Goal: Navigation & Orientation: Understand site structure

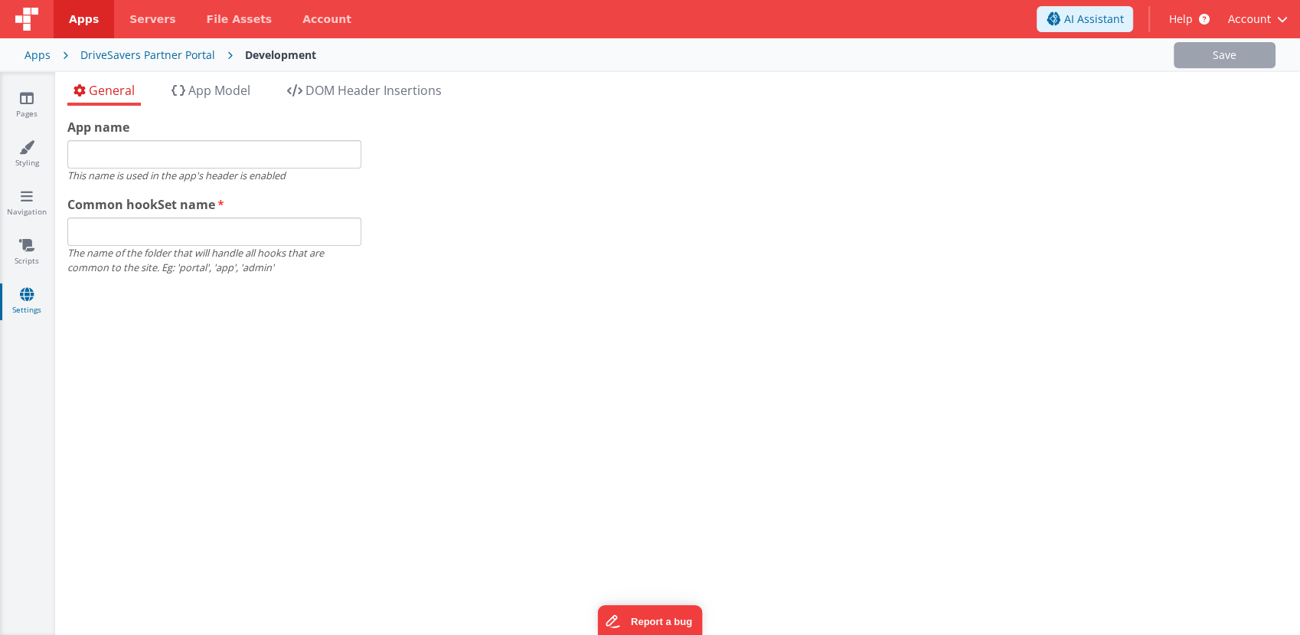
type input "DriveSavers Partner Portal"
type input "app"
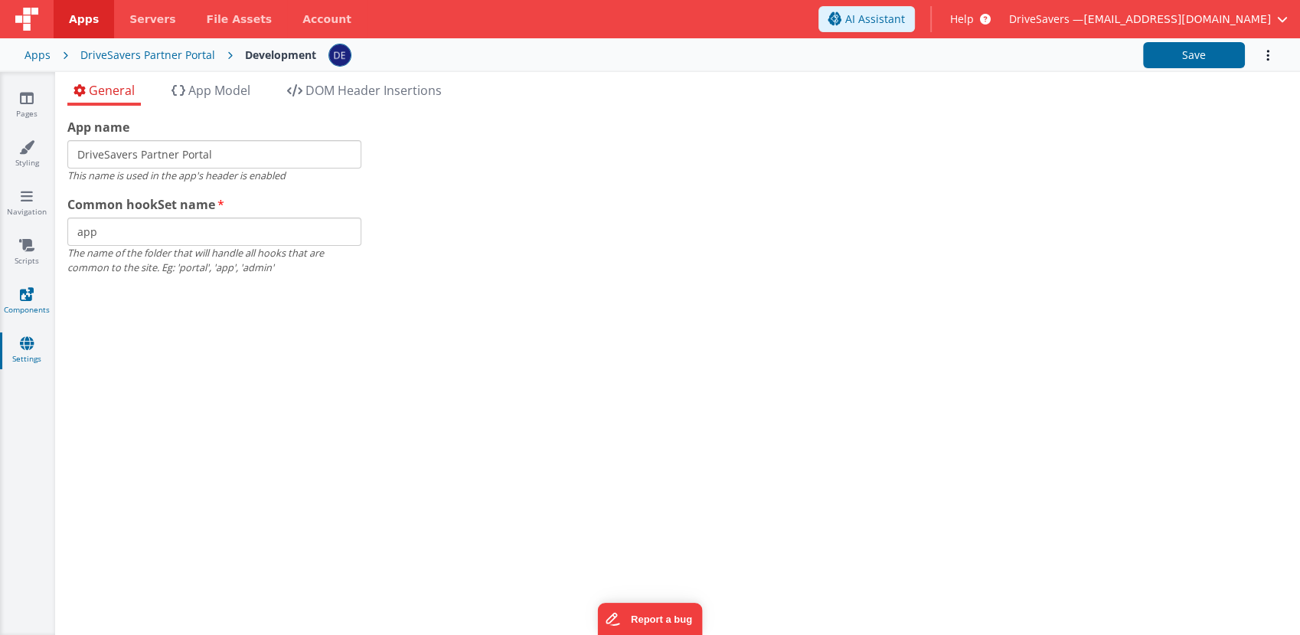
click at [18, 290] on link "Components" at bounding box center [26, 301] width 55 height 31
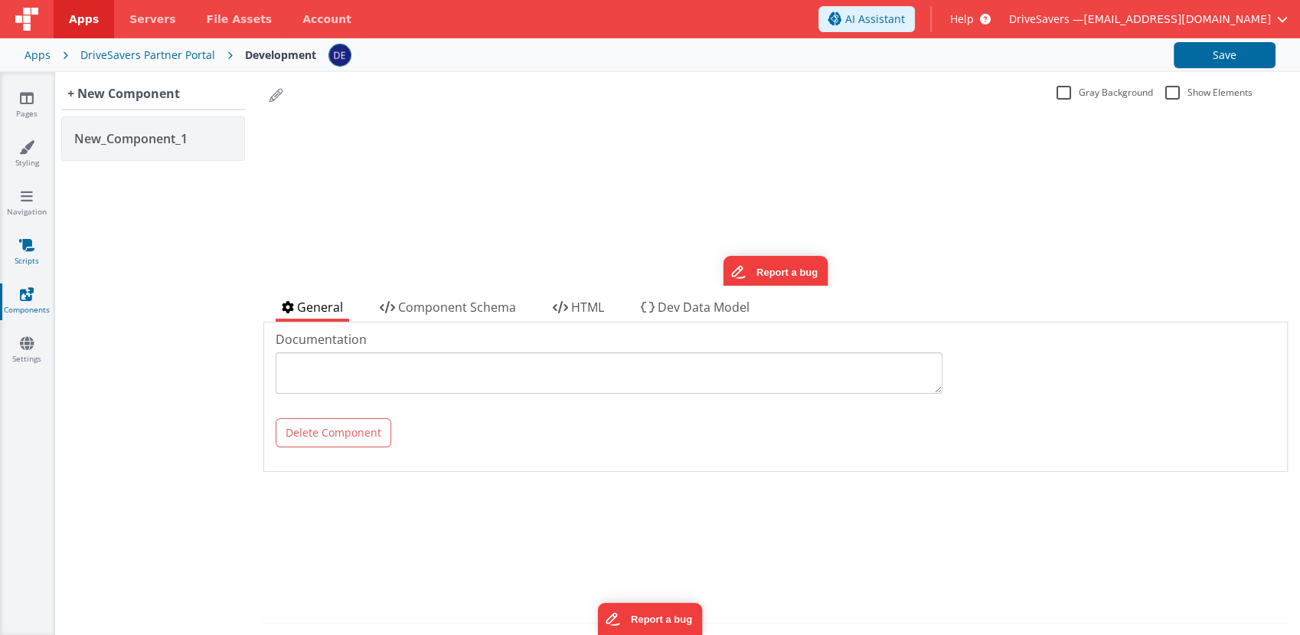
click at [27, 242] on icon at bounding box center [26, 244] width 15 height 15
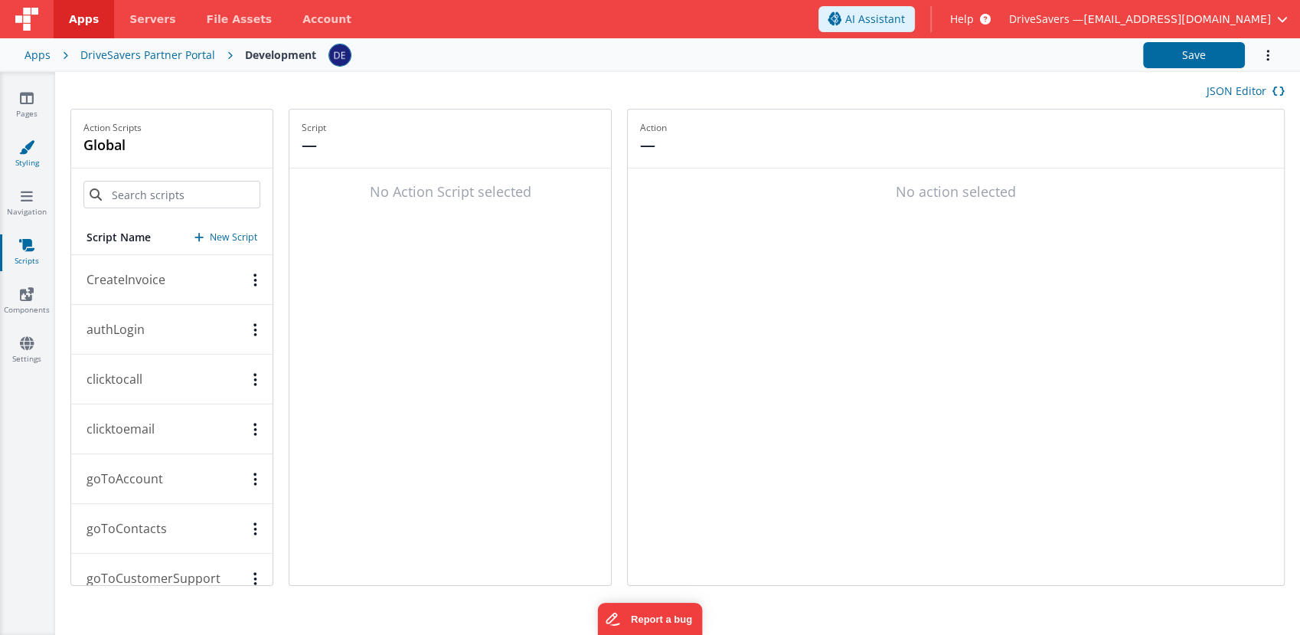
click at [26, 152] on icon at bounding box center [26, 146] width 15 height 15
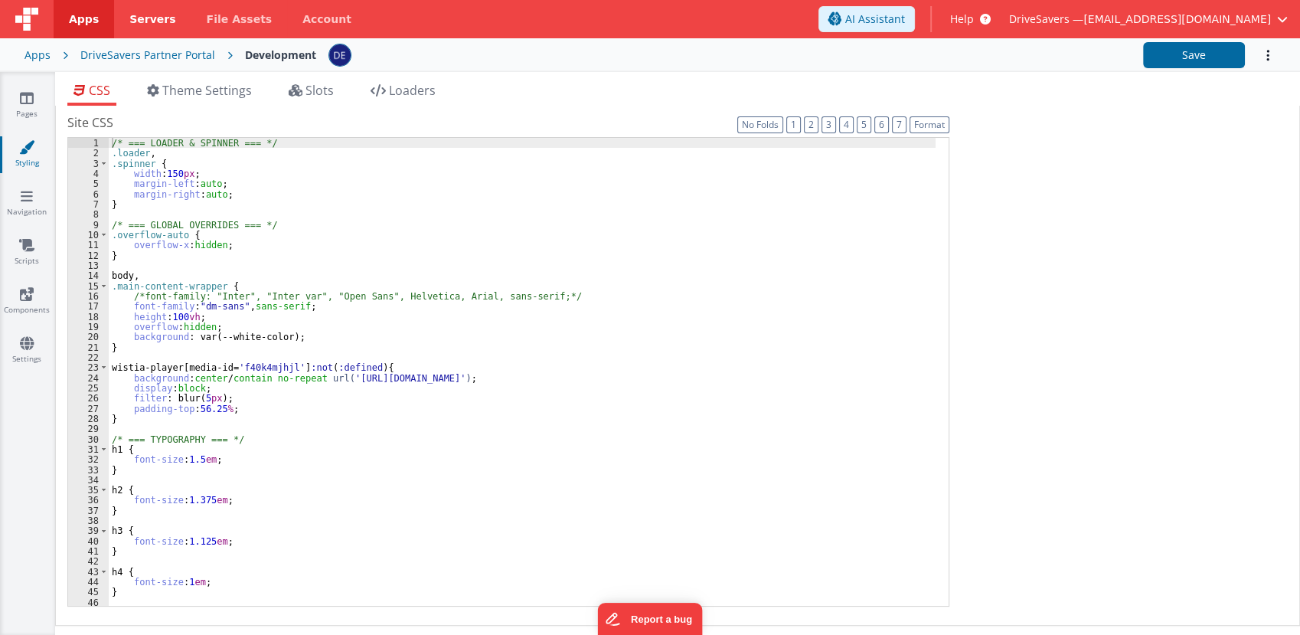
click at [141, 15] on span "Servers" at bounding box center [152, 18] width 46 height 15
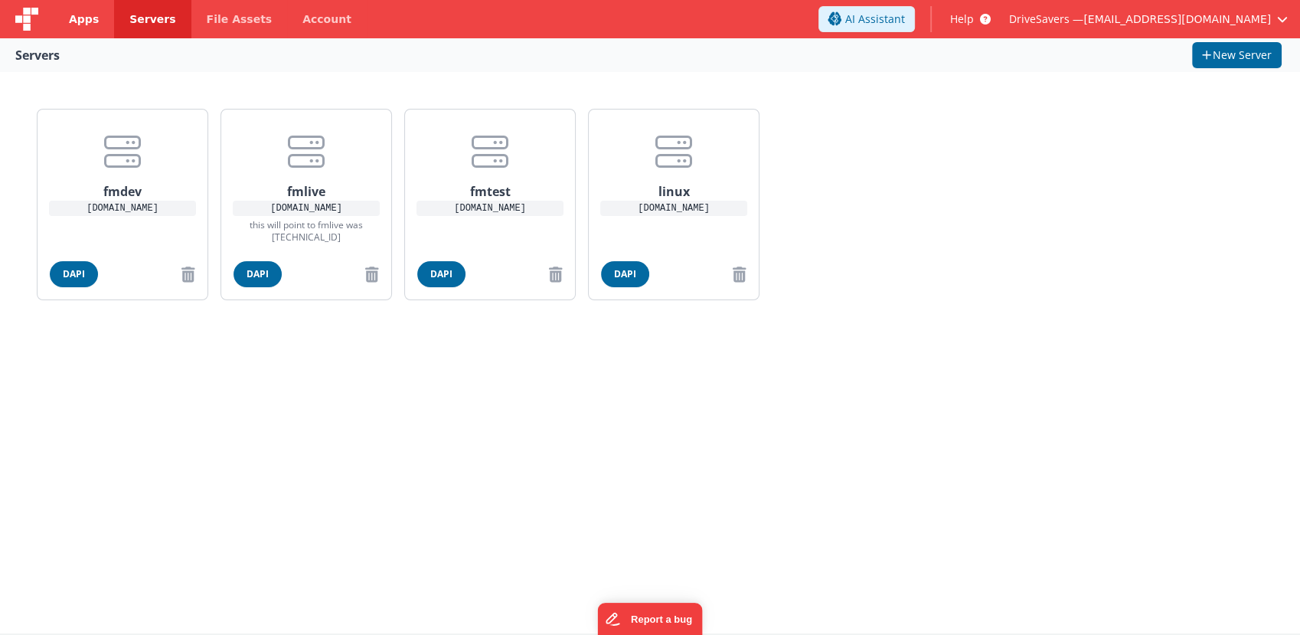
click at [83, 11] on span "Apps" at bounding box center [84, 18] width 30 height 15
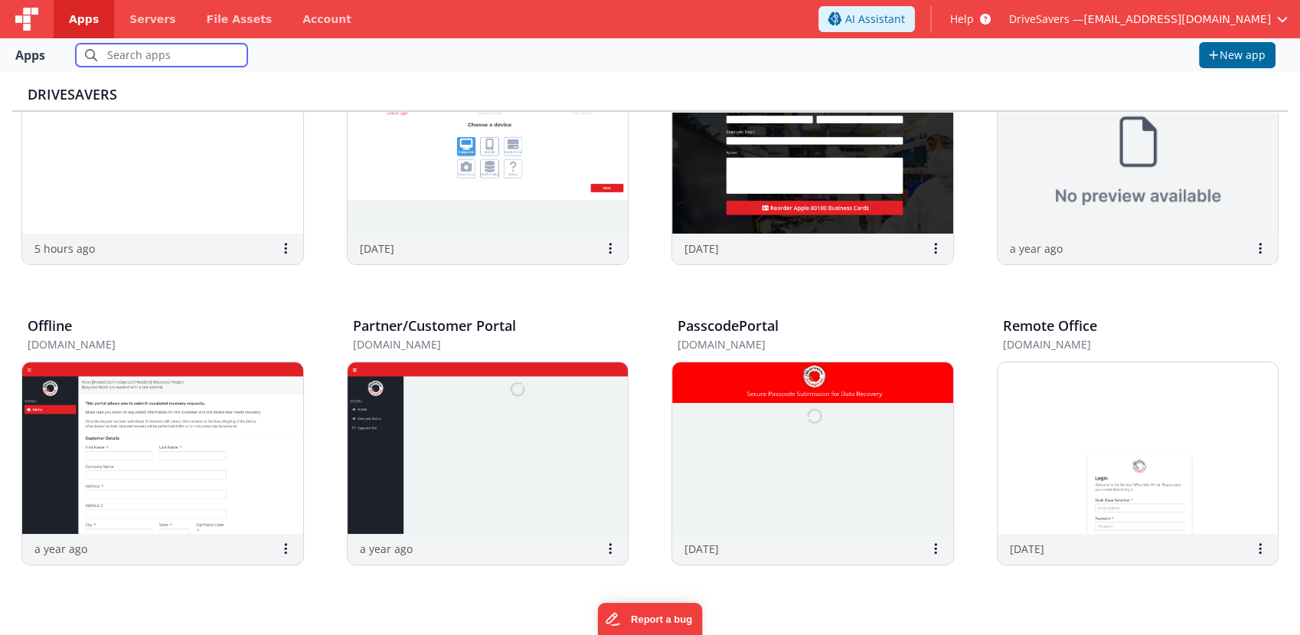
scroll to position [293, 0]
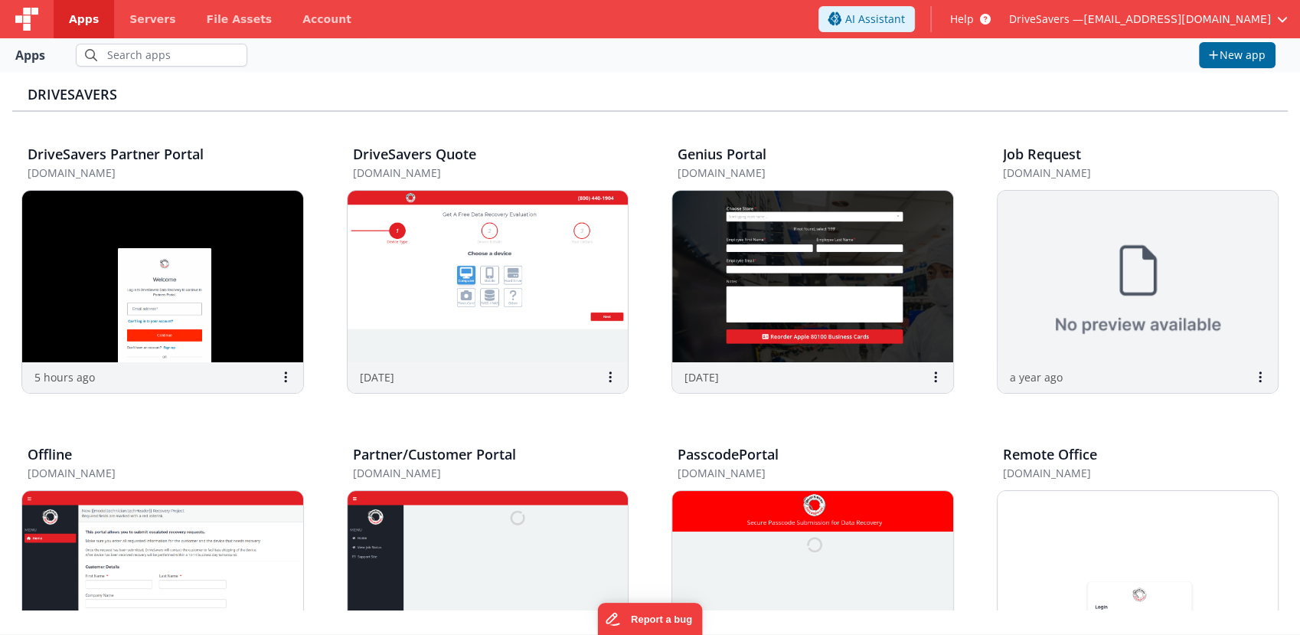
click at [29, 18] on img at bounding box center [26, 19] width 23 height 23
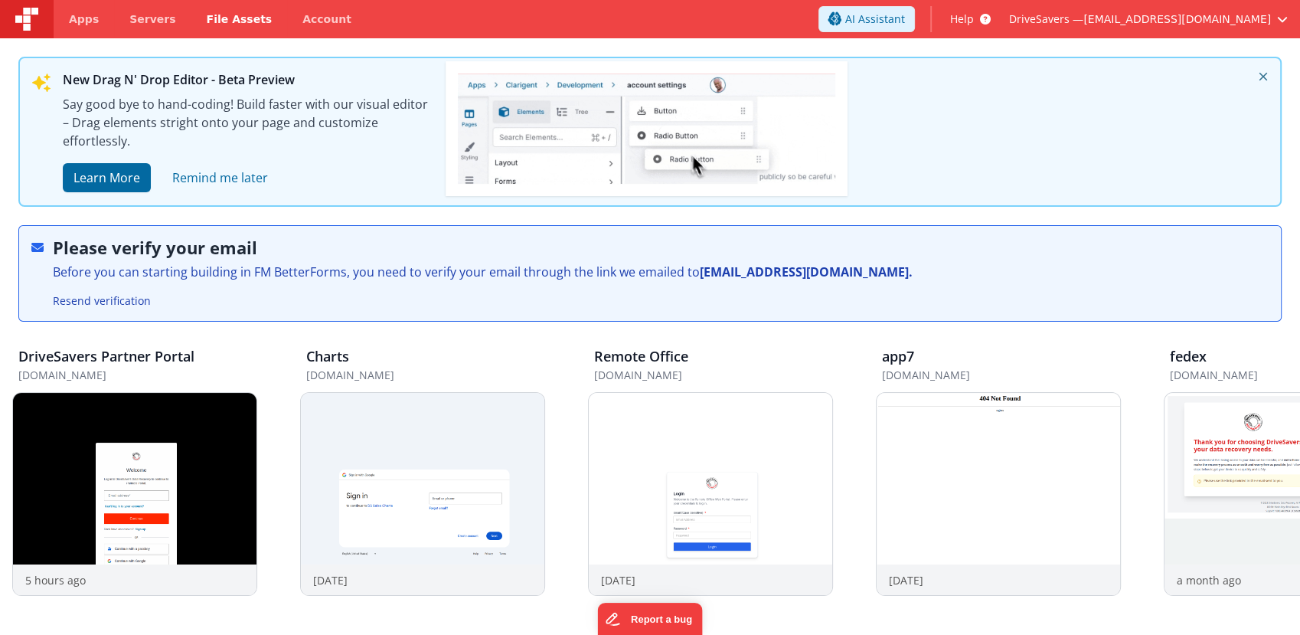
click at [208, 13] on span "File Assets" at bounding box center [240, 18] width 66 height 15
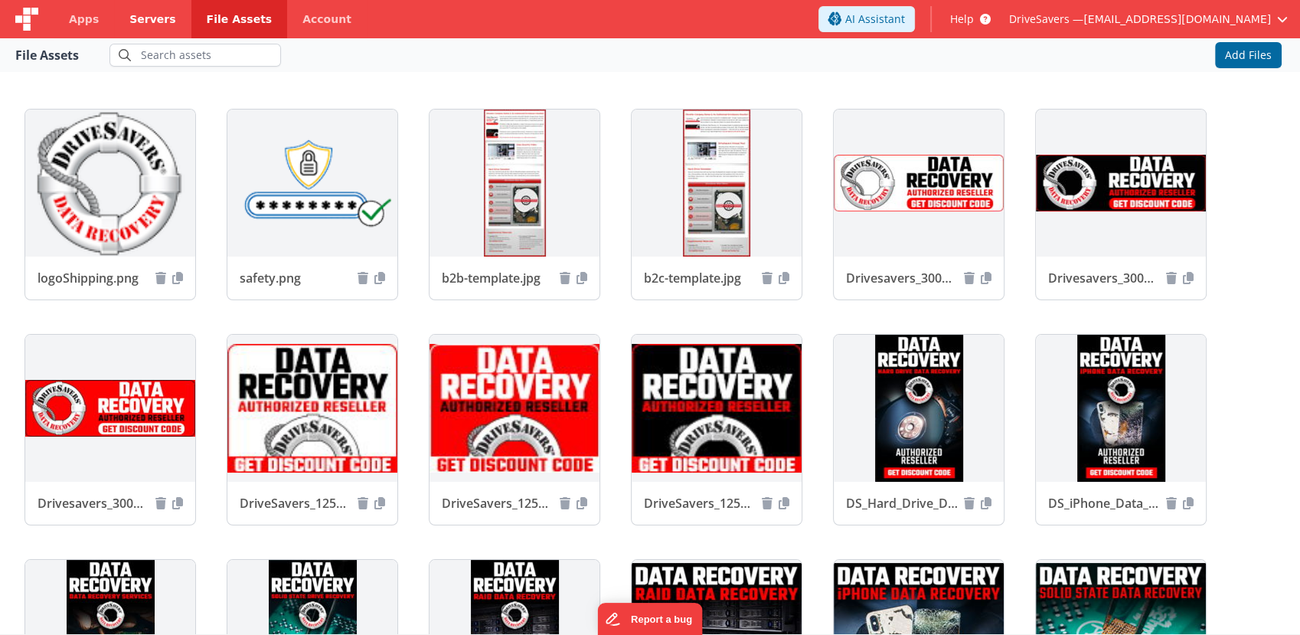
click at [137, 12] on span "Servers" at bounding box center [152, 18] width 46 height 15
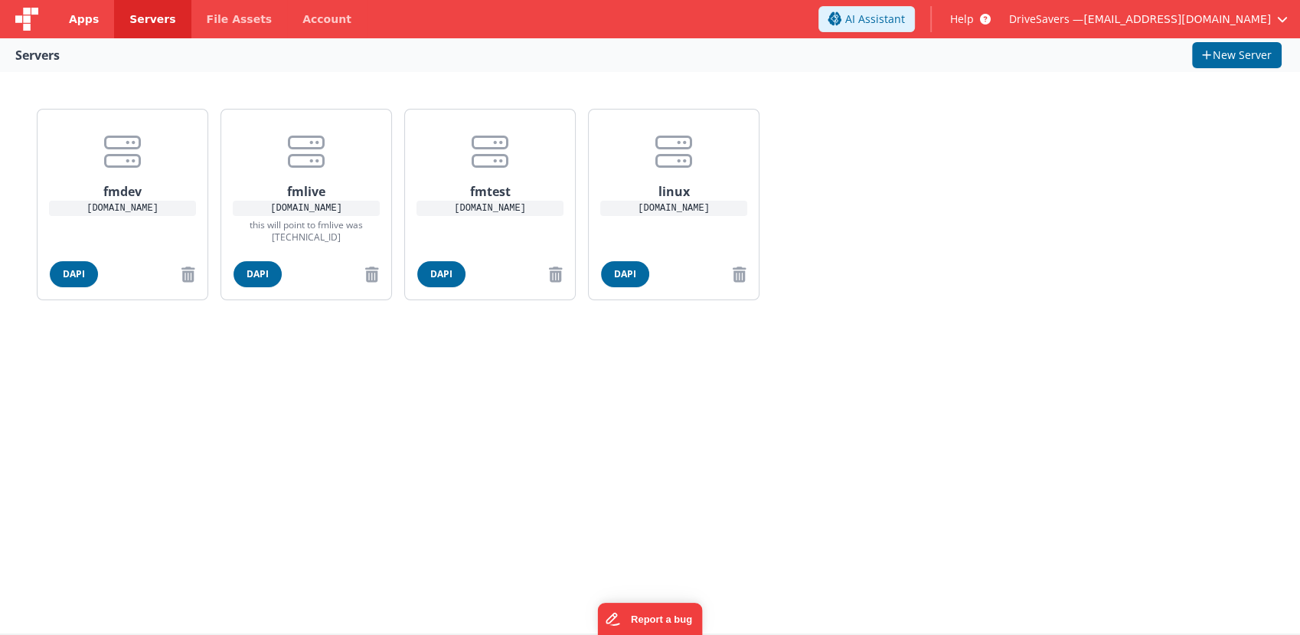
click at [86, 21] on span "Apps" at bounding box center [84, 18] width 30 height 15
